Goal: Task Accomplishment & Management: Manage account settings

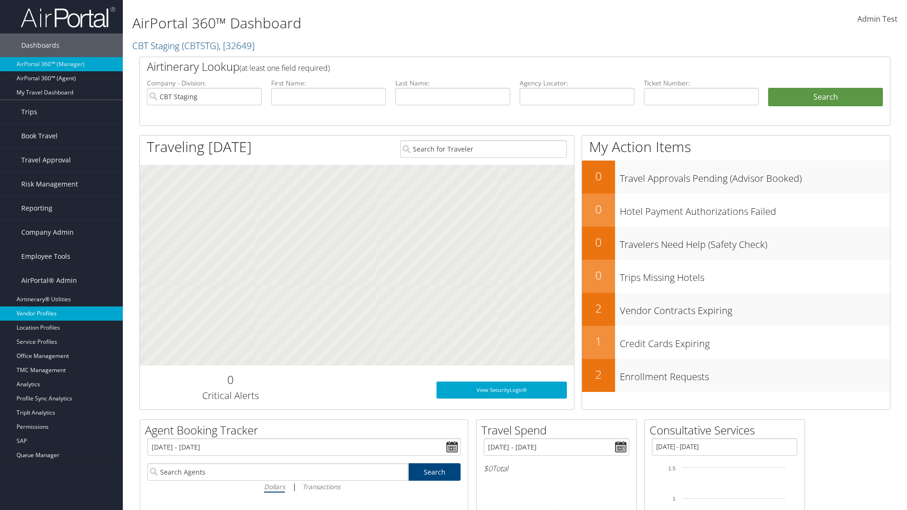
click at [61, 314] on link "Vendor Profiles" at bounding box center [61, 314] width 123 height 14
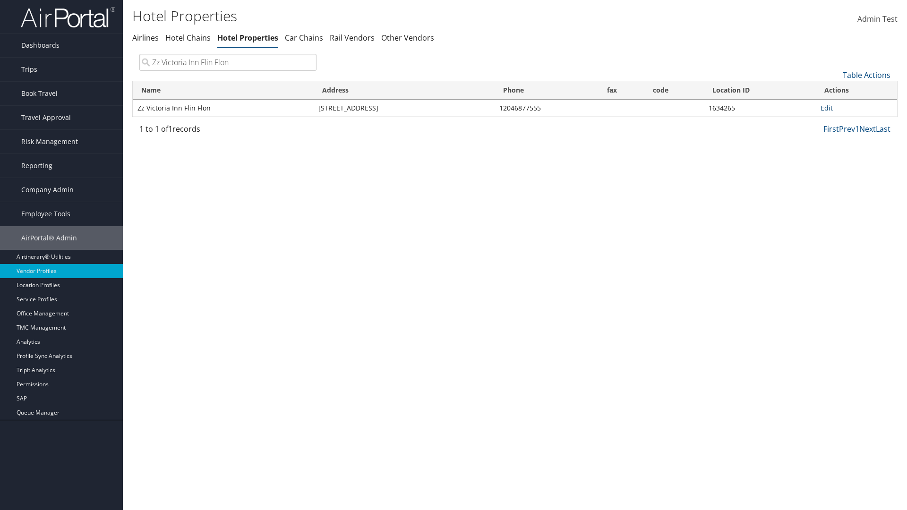
type input "Zz Victoria Inn Flin Flon"
click at [826, 108] on link "Edit" at bounding box center [827, 107] width 12 height 9
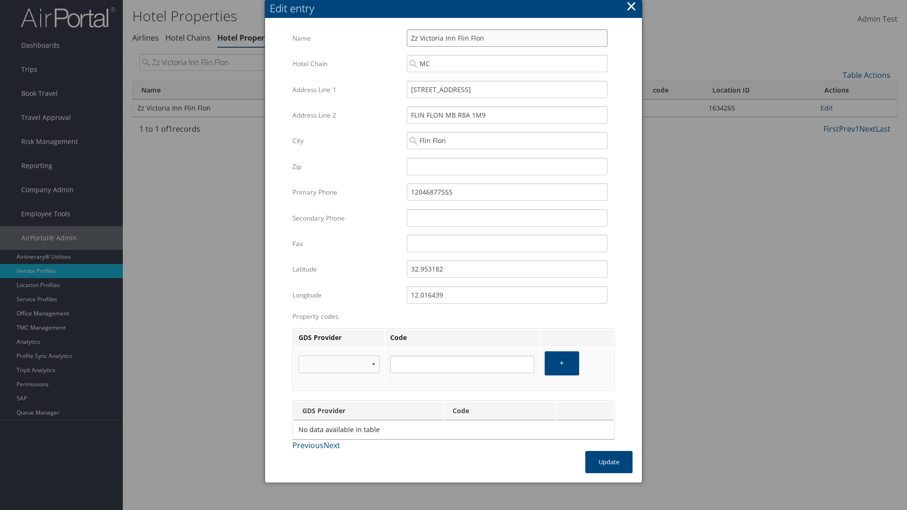
click at [507, 38] on input "Zz Victoria Inn Flin Flon" at bounding box center [507, 37] width 201 height 17
type input "Zz Victoria Inn Flin Flon"
click at [507, 89] on input "110 EAST MAIN STREET" at bounding box center [507, 89] width 201 height 17
type input "110 EAST MAIN STREET"
click at [507, 269] on input "32.953182" at bounding box center [507, 268] width 201 height 17
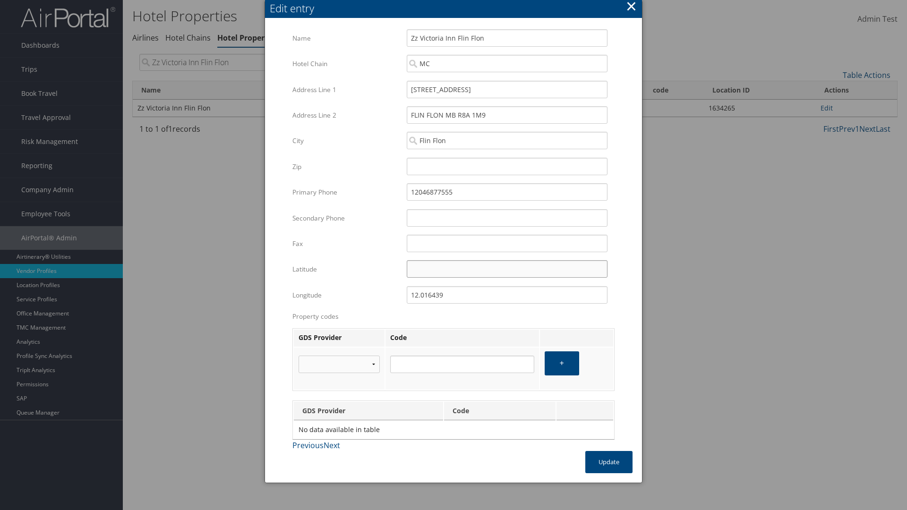
type input "32.953182"
click at [507, 295] on input "12.016439" at bounding box center [507, 294] width 201 height 17
